Goal: Check status: Check status

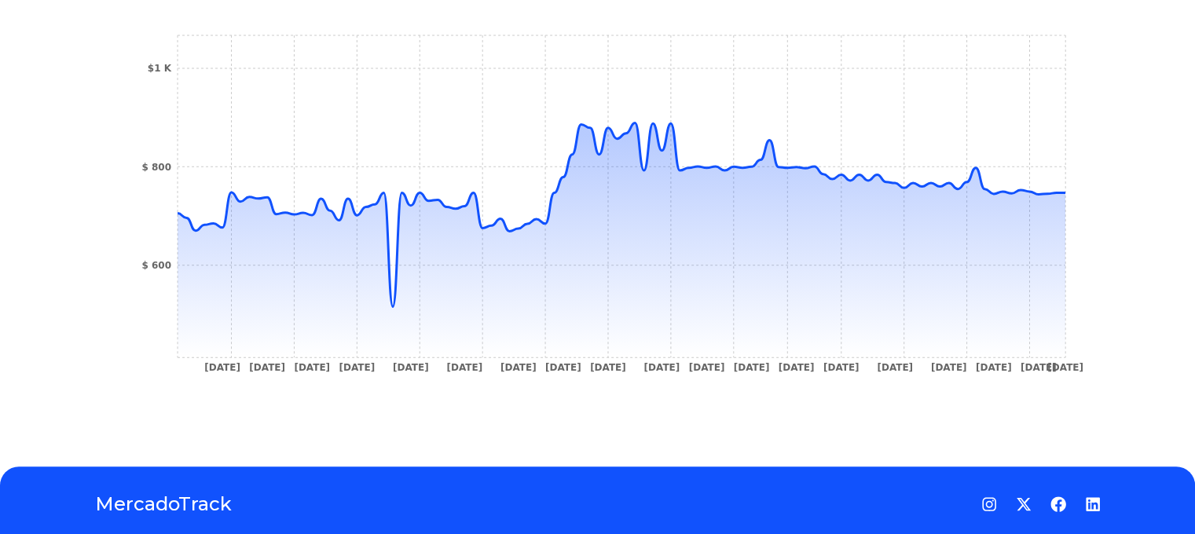
scroll to position [471, 0]
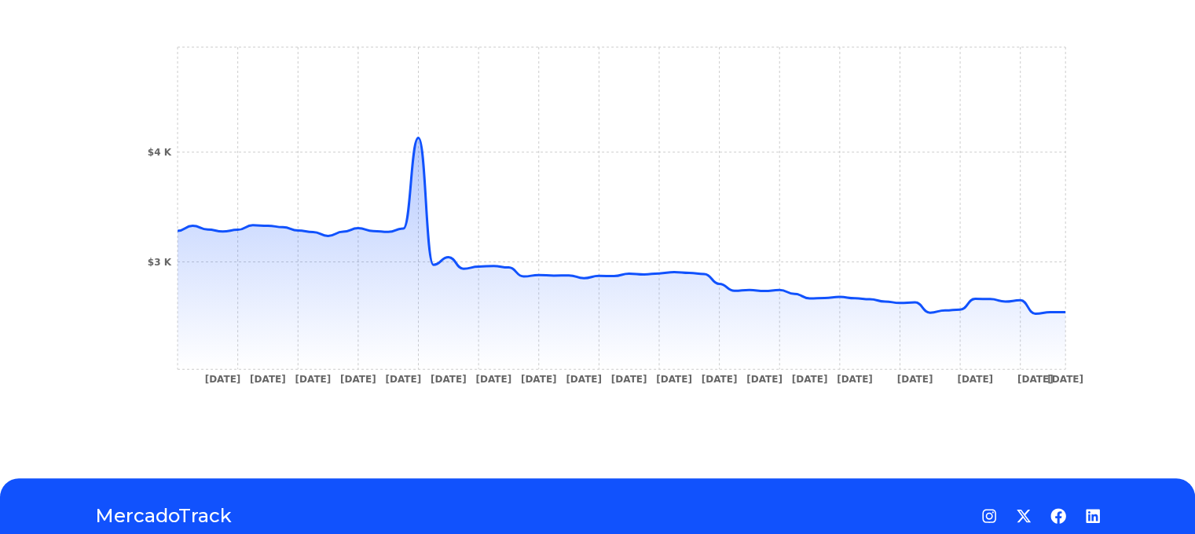
scroll to position [471, 0]
